Goal: Task Accomplishment & Management: Complete application form

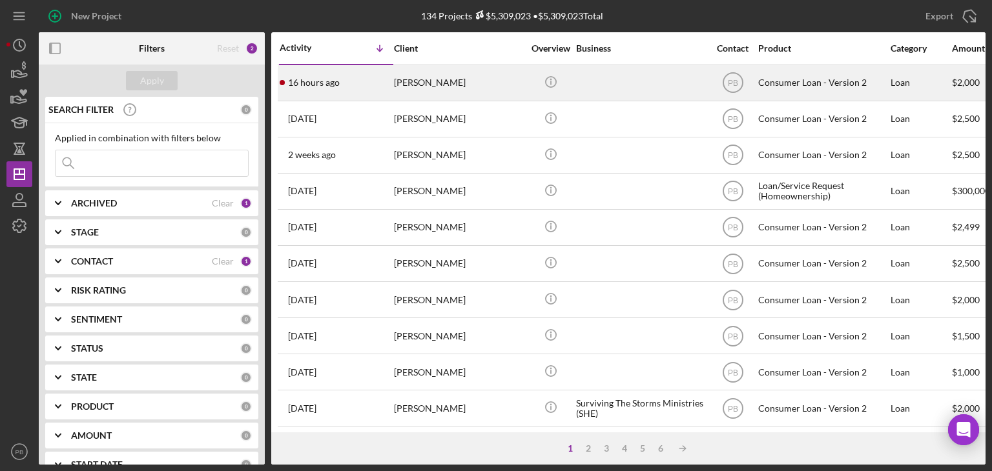
click at [419, 87] on div "[PERSON_NAME]" at bounding box center [458, 83] width 129 height 34
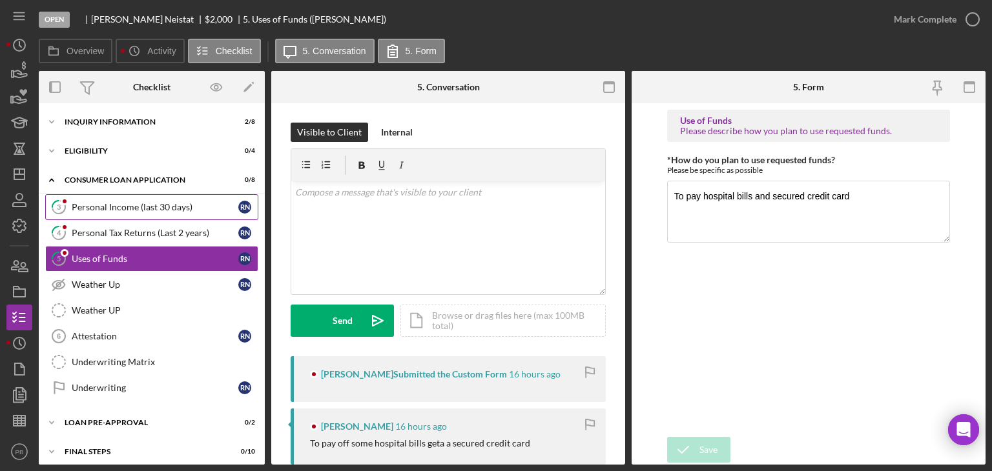
click at [117, 207] on div "Personal Income (last 30 days)" at bounding box center [155, 207] width 167 height 10
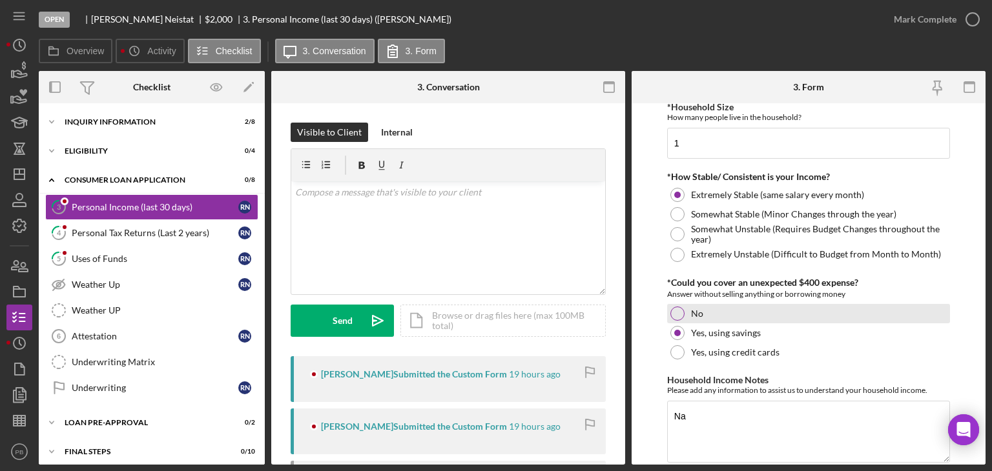
scroll to position [755, 0]
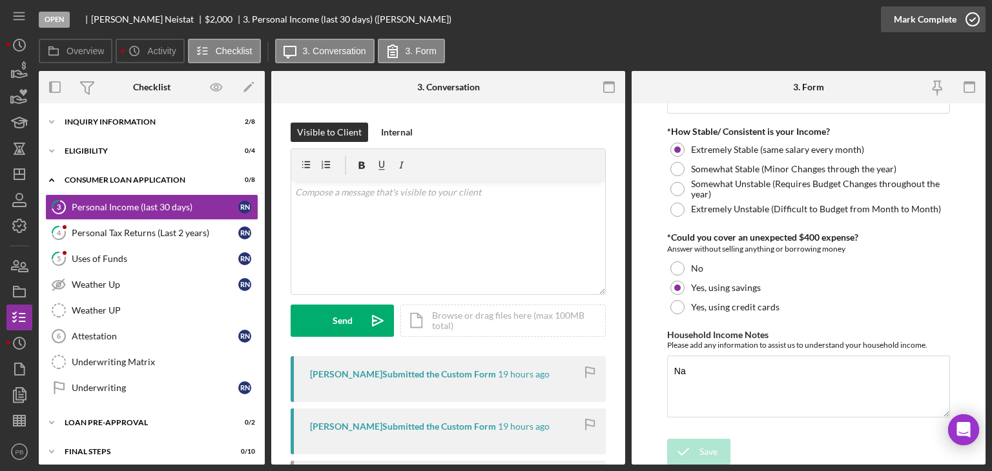
click at [954, 18] on button "Mark Complete" at bounding box center [933, 19] width 105 height 26
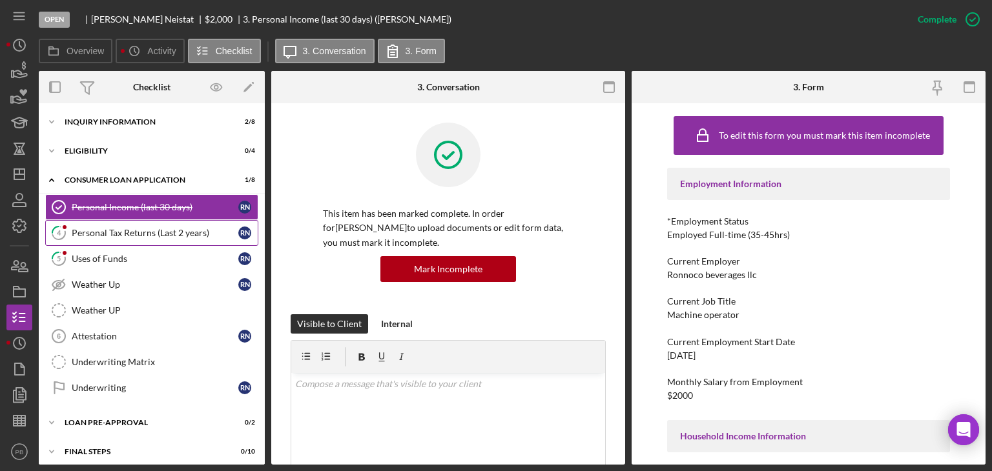
click at [126, 228] on div "Personal Tax Returns (Last 2 years)" at bounding box center [155, 233] width 167 height 10
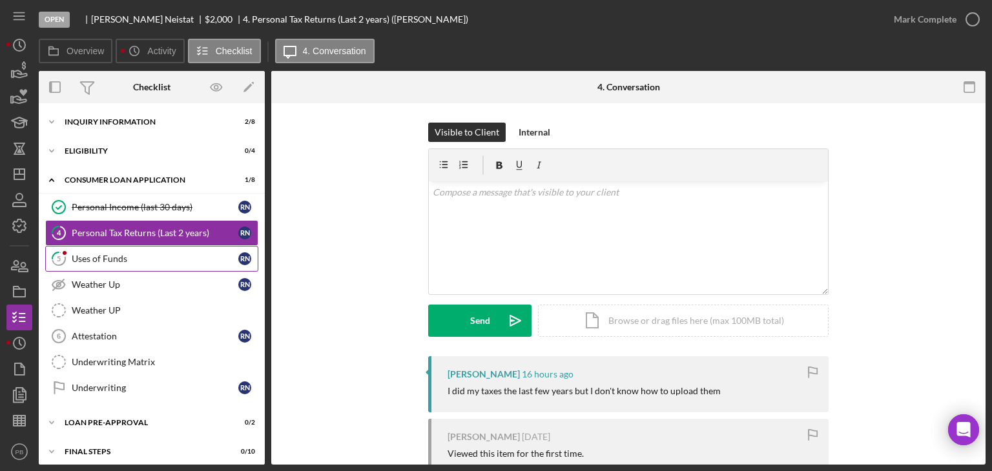
click at [108, 254] on div "Uses of Funds" at bounding box center [155, 259] width 167 height 10
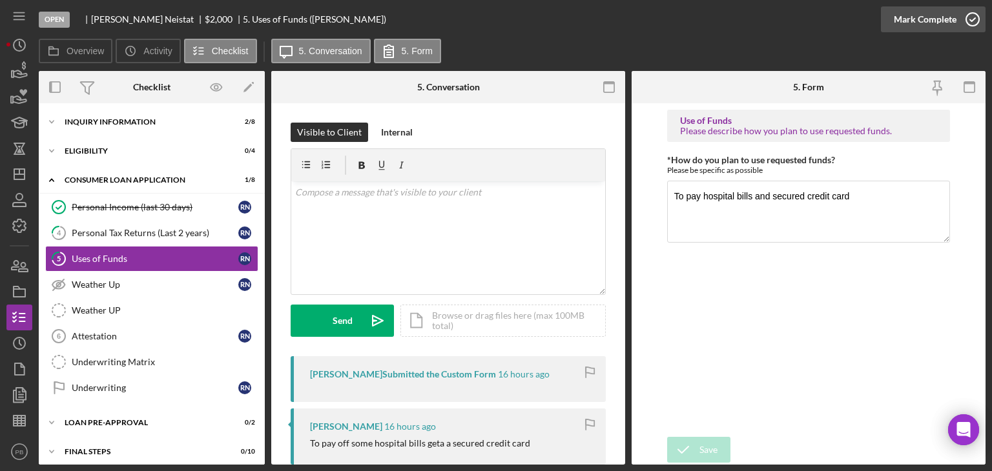
click at [953, 21] on div "Mark Complete" at bounding box center [925, 19] width 63 height 26
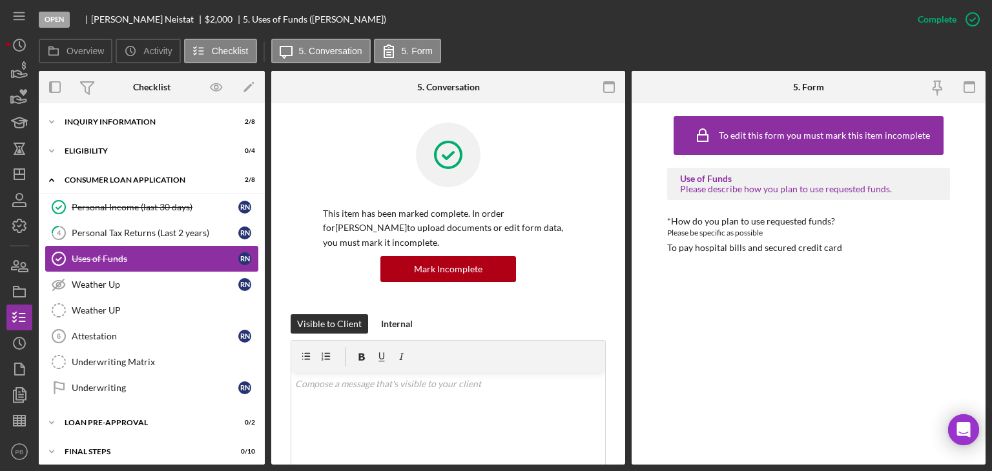
scroll to position [34, 0]
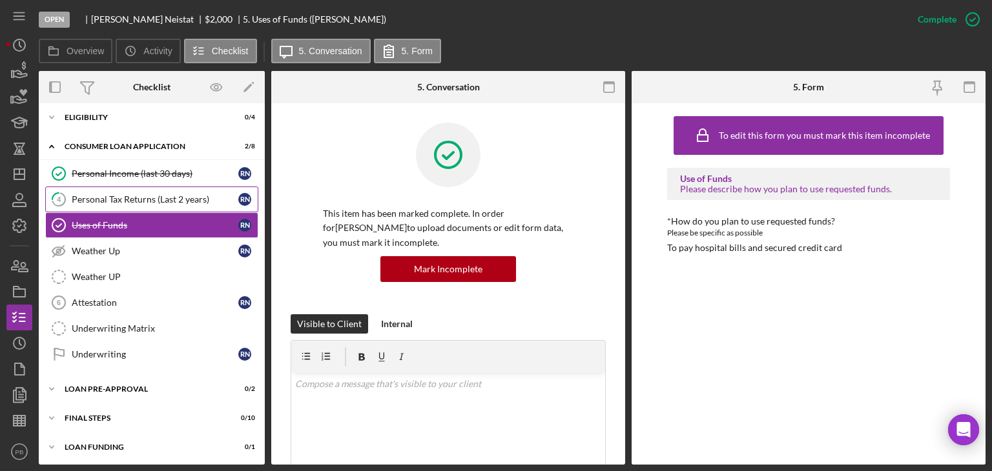
click at [114, 194] on div "Personal Tax Returns (Last 2 years)" at bounding box center [155, 199] width 167 height 10
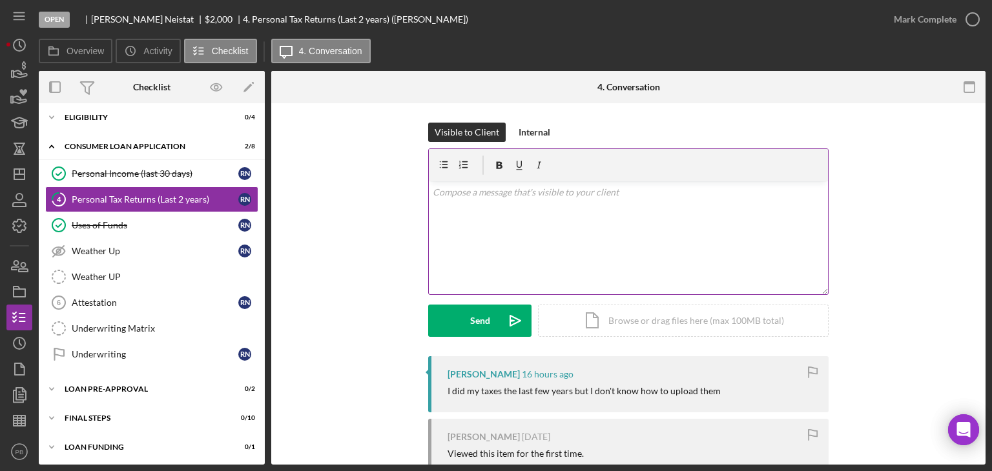
click at [519, 243] on div "v Color teal Color pink Remove color Add row above Add row below Add column bef…" at bounding box center [628, 237] width 399 height 113
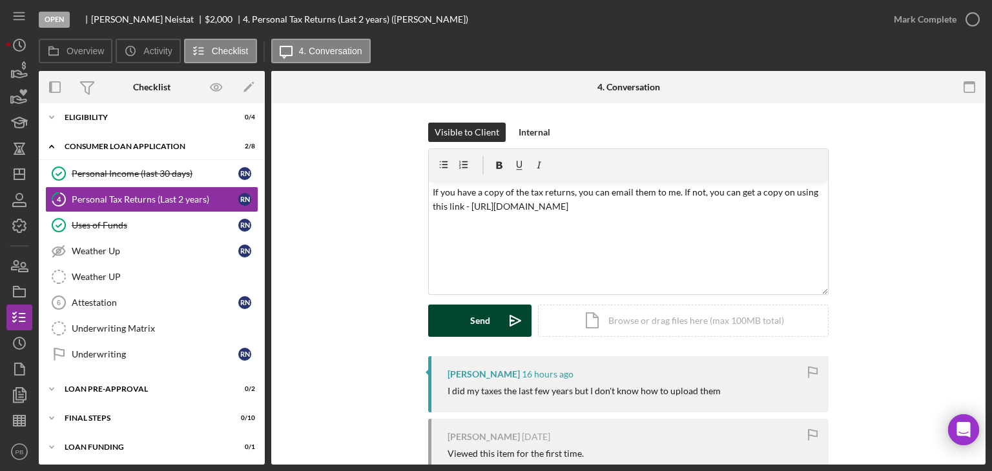
click at [455, 317] on button "Send Icon/icon-invite-send" at bounding box center [479, 321] width 103 height 32
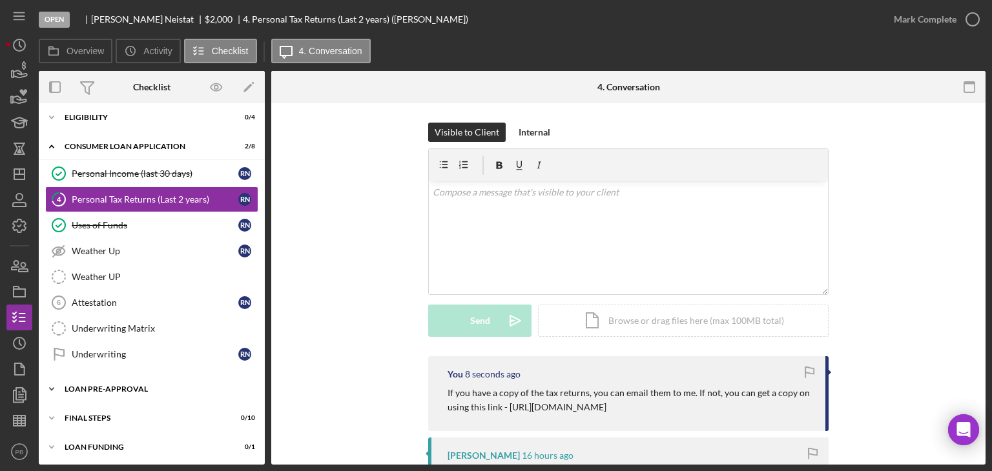
click at [125, 380] on div "Icon/Expander Loan Pre-Approval 0 / 2" at bounding box center [152, 389] width 226 height 26
click at [122, 385] on div "Loan Pre-Approval" at bounding box center [157, 389] width 184 height 8
